Goal: Find specific page/section: Find specific page/section

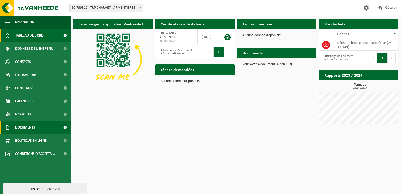
click at [46, 123] on link "Documents" at bounding box center [35, 127] width 71 height 13
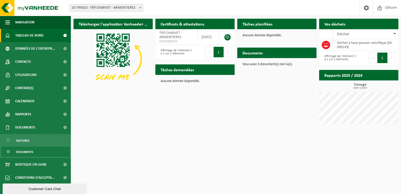
click at [35, 151] on link "Documents" at bounding box center [35, 152] width 68 height 10
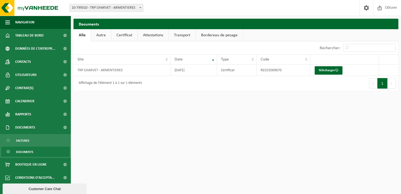
click at [218, 37] on link "Bordereau de pesage" at bounding box center [219, 35] width 47 height 12
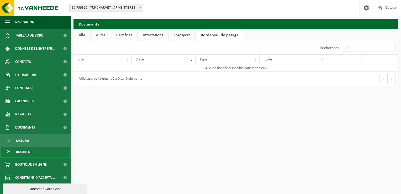
click at [81, 36] on link "Alle" at bounding box center [82, 35] width 17 height 12
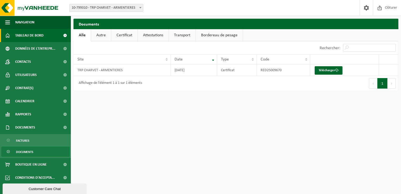
click at [35, 32] on span "Tableau de bord" at bounding box center [29, 35] width 28 height 13
